Goal: Task Accomplishment & Management: Complete application form

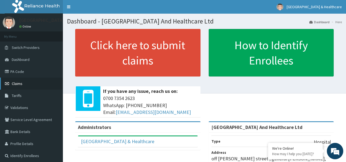
click at [16, 82] on span "Claims" at bounding box center [17, 83] width 11 height 5
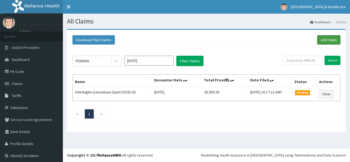
click at [323, 38] on link "Add Claim" at bounding box center [328, 39] width 23 height 9
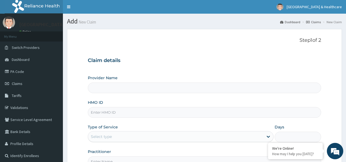
click at [147, 113] on input "HMO ID" at bounding box center [204, 112] width 233 height 11
type input "[GEOGRAPHIC_DATA] And Healthcare Ltd"
type input "enp/11495/a"
click at [139, 136] on div "Select type" at bounding box center [175, 136] width 175 height 9
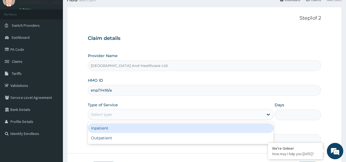
scroll to position [55, 0]
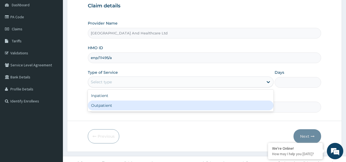
click at [100, 104] on div "Outpatient" at bounding box center [181, 106] width 186 height 10
type input "1"
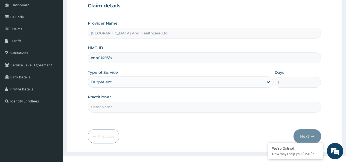
click at [155, 106] on input "Practitioner" at bounding box center [204, 107] width 233 height 11
type input "[PERSON_NAME]"
click at [302, 135] on button "Next" at bounding box center [307, 136] width 28 height 14
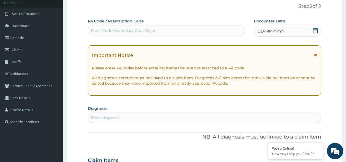
scroll to position [0, 0]
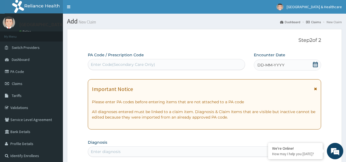
click at [315, 63] on icon at bounding box center [315, 64] width 5 height 5
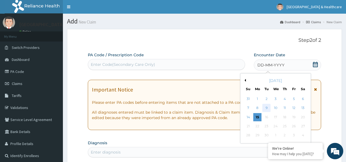
click at [265, 107] on div "9" at bounding box center [266, 108] width 8 height 8
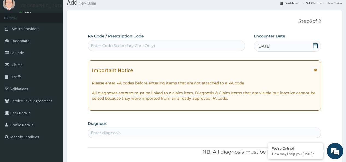
scroll to position [27, 0]
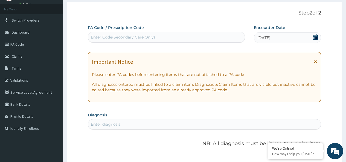
click at [246, 122] on div "Enter diagnosis" at bounding box center [204, 124] width 233 height 9
click at [239, 125] on div "Enter diagnosis" at bounding box center [204, 124] width 233 height 9
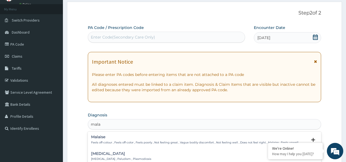
type input "malar"
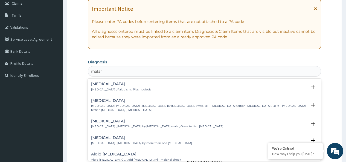
scroll to position [82, 0]
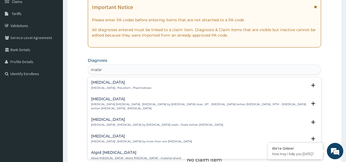
click at [125, 89] on p "[MEDICAL_DATA] , Paludism , Plasmodiosis" at bounding box center [121, 88] width 60 height 4
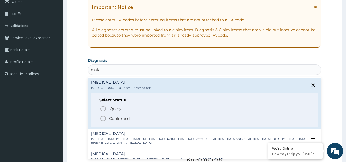
click at [111, 117] on p "Confirmed" at bounding box center [119, 118] width 21 height 5
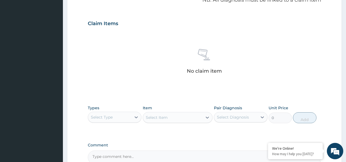
scroll to position [191, 0]
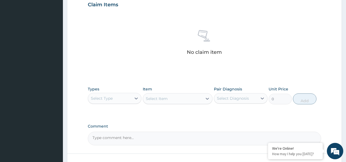
click at [121, 100] on div "Select Type" at bounding box center [109, 98] width 43 height 9
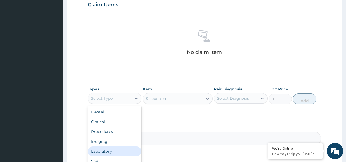
scroll to position [19, 0]
click at [99, 153] on div "Drugs" at bounding box center [115, 153] width 54 height 10
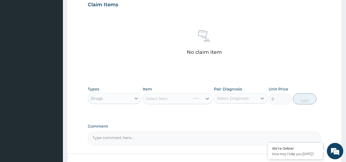
click at [193, 94] on div "Select Item" at bounding box center [178, 98] width 70 height 11
click at [196, 99] on div "Select Item" at bounding box center [178, 98] width 70 height 11
click at [171, 103] on div "Select Item" at bounding box center [178, 98] width 70 height 11
click at [159, 99] on div "Select Item" at bounding box center [157, 98] width 22 height 5
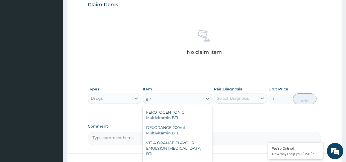
type input "g"
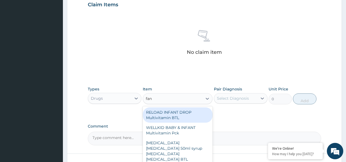
type input "fans"
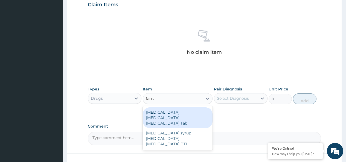
click at [164, 111] on div "[MEDICAL_DATA] [MEDICAL_DATA] [MEDICAL_DATA] Tab" at bounding box center [178, 117] width 70 height 21
type input "300"
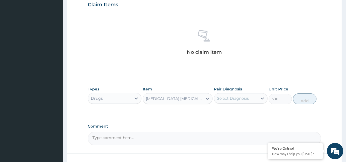
click at [246, 98] on div "Select Diagnosis" at bounding box center [233, 98] width 32 height 5
click at [233, 112] on label "[MEDICAL_DATA]" at bounding box center [240, 111] width 34 height 5
checkbox input "true"
click at [305, 98] on button "Add" at bounding box center [304, 98] width 23 height 11
type input "0"
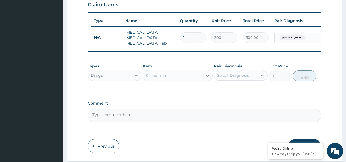
click at [133, 77] on icon at bounding box center [135, 75] width 5 height 5
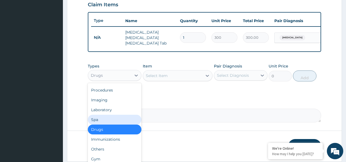
scroll to position [0, 0]
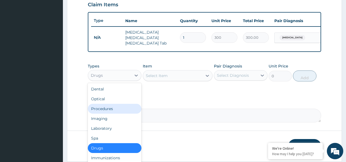
click at [108, 109] on div "Procedures" at bounding box center [115, 109] width 54 height 10
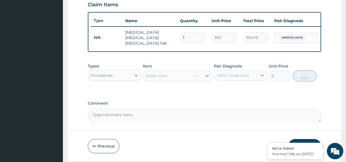
click at [202, 79] on div "Select Item" at bounding box center [178, 75] width 70 height 11
click at [203, 78] on div "Select Item" at bounding box center [178, 75] width 70 height 11
click at [180, 74] on div "Select Item" at bounding box center [173, 75] width 60 height 9
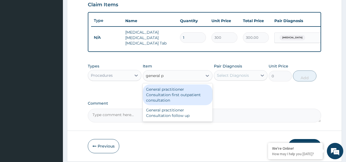
type input "general pr"
click at [176, 94] on div "General practitioner Consultation first outpatient consultation" at bounding box center [178, 94] width 70 height 21
type input "3600"
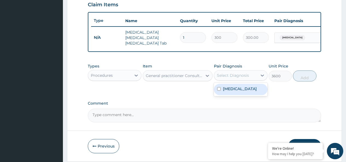
click at [241, 76] on div "Select Diagnosis" at bounding box center [233, 75] width 32 height 5
click at [216, 87] on div "[MEDICAL_DATA]" at bounding box center [241, 89] width 54 height 11
checkbox input "true"
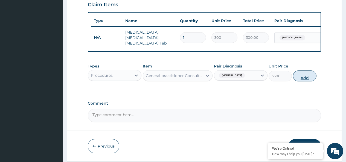
click at [309, 73] on button "Add" at bounding box center [304, 76] width 23 height 11
type input "0"
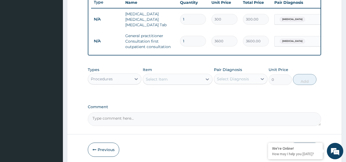
scroll to position [232, 0]
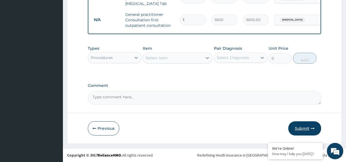
click at [305, 126] on button "Submit" at bounding box center [304, 128] width 33 height 14
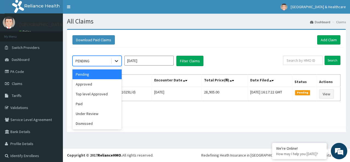
click at [116, 62] on icon at bounding box center [116, 61] width 3 height 2
click at [85, 85] on div "Approved" at bounding box center [96, 84] width 49 height 10
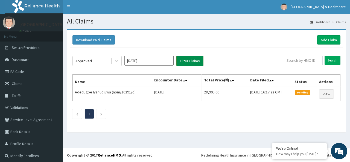
click at [202, 63] on button "Filter Claims" at bounding box center [189, 61] width 27 height 10
